Goal: Task Accomplishment & Management: Manage account settings

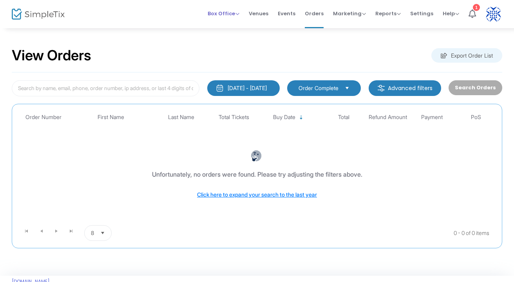
click at [223, 14] on span "Box Office" at bounding box center [223, 13] width 32 height 7
click at [221, 31] on li "Sell Tickets" at bounding box center [235, 26] width 56 height 15
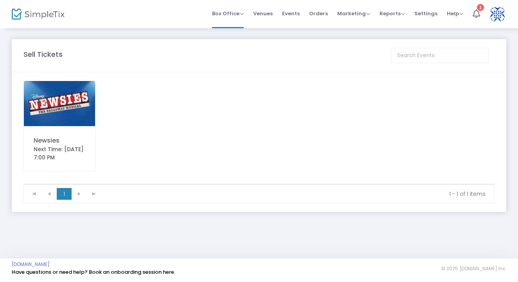
click at [74, 117] on img at bounding box center [59, 103] width 71 height 45
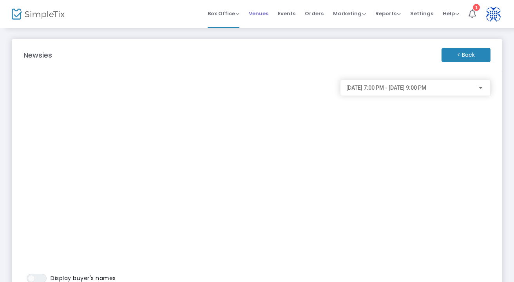
click at [267, 13] on span "Venues" at bounding box center [259, 14] width 20 height 20
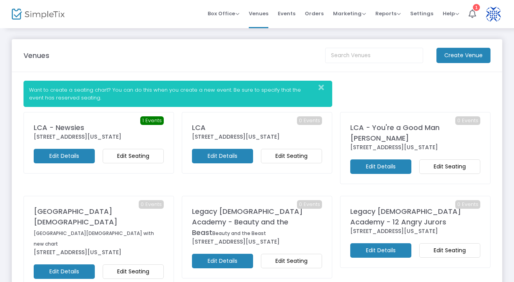
click at [120, 162] on m-button "Edit Seating" at bounding box center [133, 156] width 61 height 14
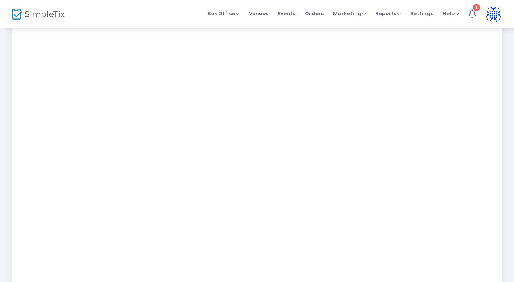
scroll to position [146, 0]
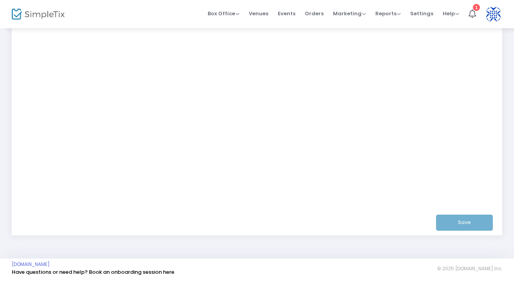
scroll to position [214, 0]
click at [460, 226] on div "Save" at bounding box center [257, 222] width 468 height 25
click at [470, 224] on button "Save" at bounding box center [464, 223] width 57 height 16
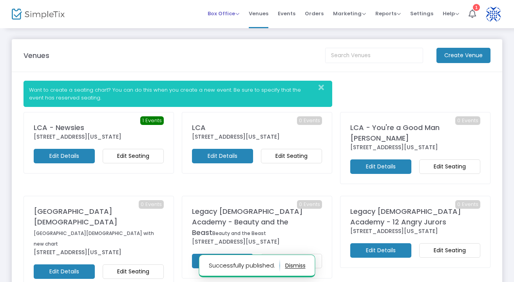
click at [219, 16] on span "Box Office" at bounding box center [223, 13] width 32 height 7
click at [216, 27] on li "Sell Tickets" at bounding box center [235, 26] width 56 height 15
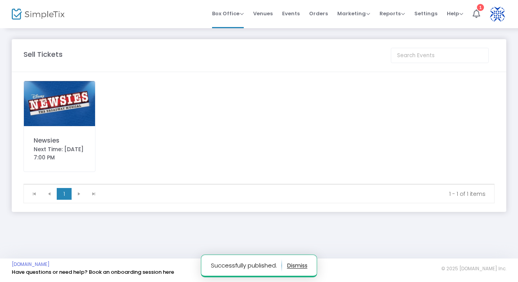
click at [75, 108] on img at bounding box center [59, 103] width 71 height 45
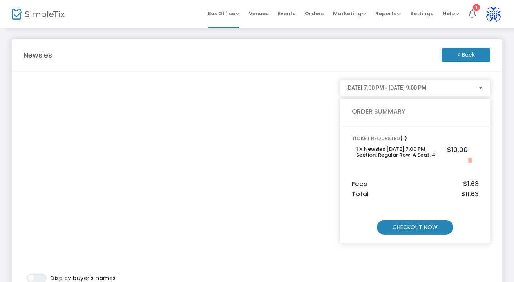
click at [448, 55] on m-button "< Back" at bounding box center [465, 55] width 49 height 14
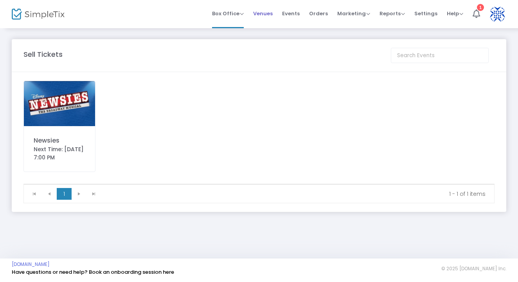
click at [268, 14] on span "Venues" at bounding box center [263, 14] width 20 height 20
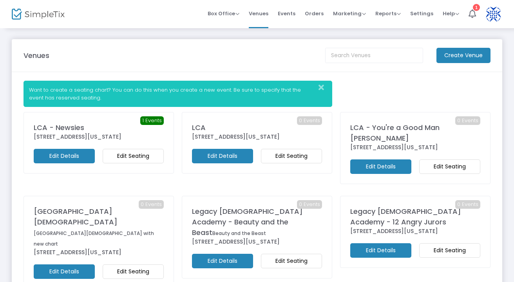
click at [51, 161] on m-button "Edit Details" at bounding box center [64, 156] width 61 height 14
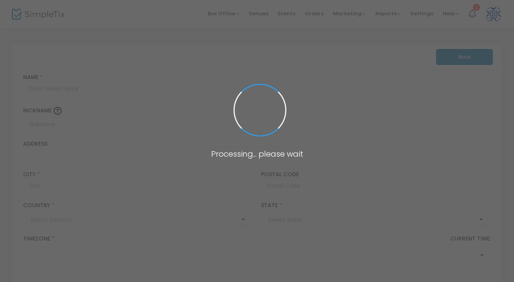
type input "Pakistan"
type input "LCA - Newsies"
type input "3037 Bunker Lake Boulevard Northwest"
type input "Andover"
type input "55304"
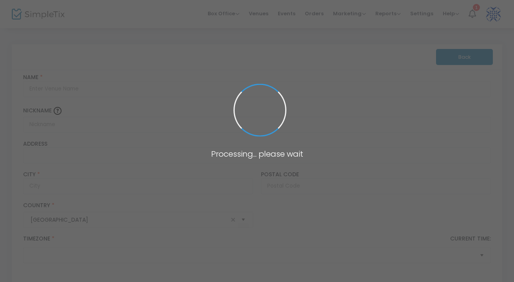
type input "United States"
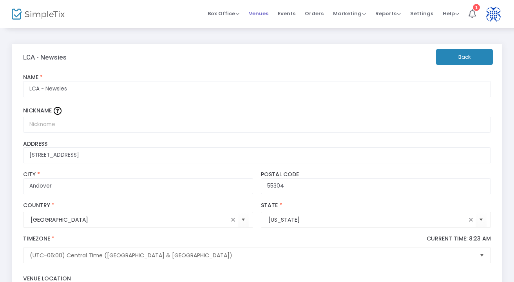
click at [263, 16] on span "Venues" at bounding box center [259, 14] width 20 height 20
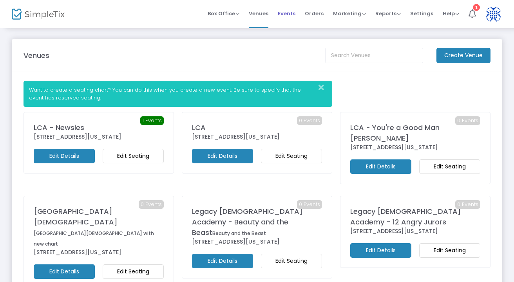
click at [291, 16] on span "Events" at bounding box center [287, 14] width 18 height 20
